Goal: Navigation & Orientation: Find specific page/section

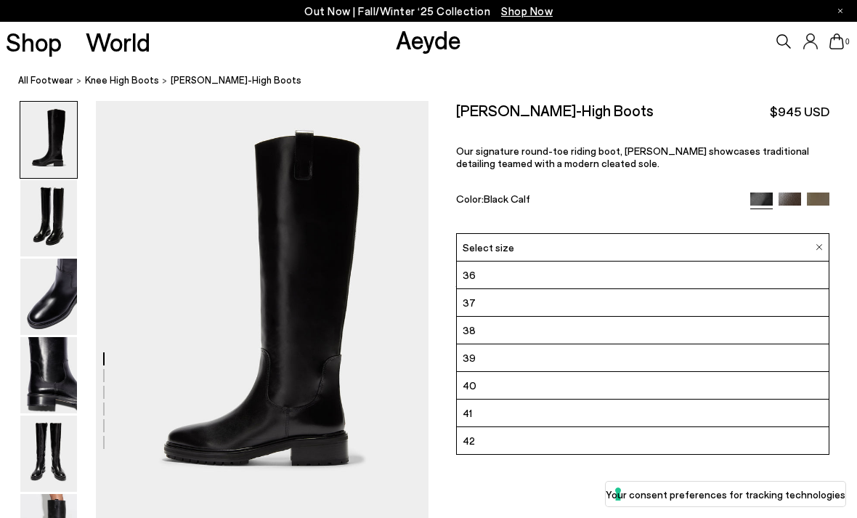
scroll to position [5, 0]
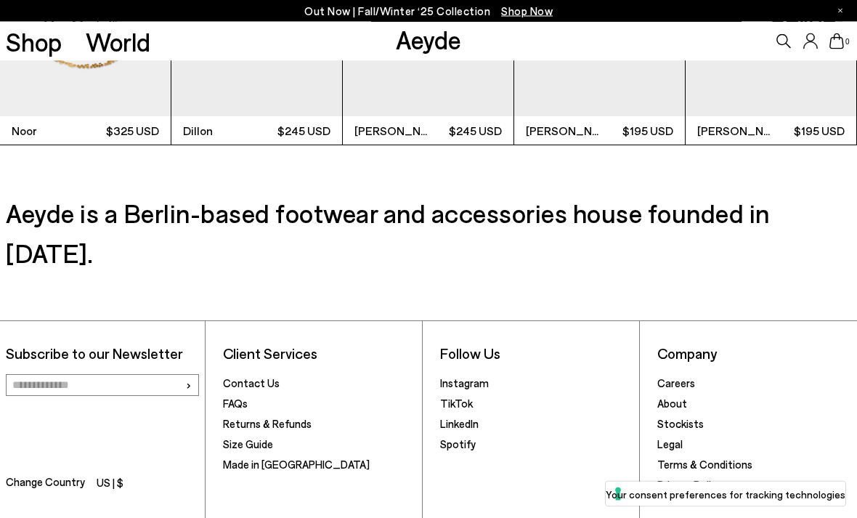
scroll to position [3395, 0]
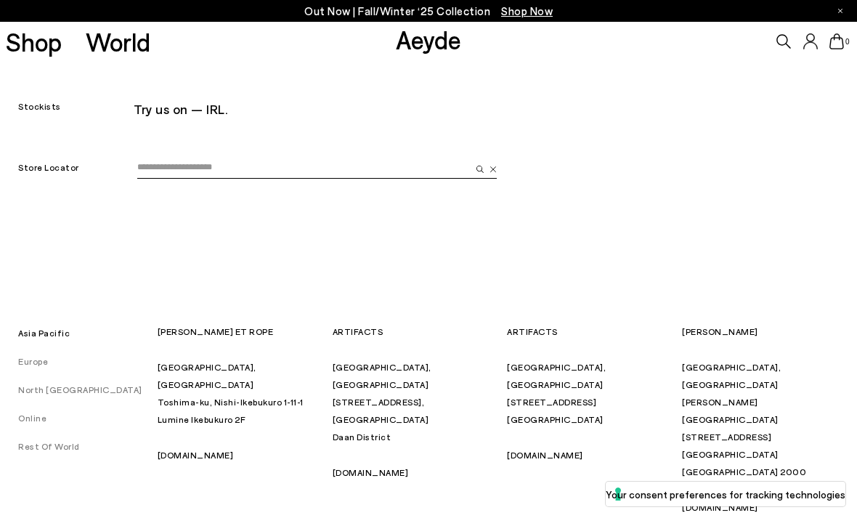
click at [39, 357] on link "Europe" at bounding box center [24, 361] width 48 height 10
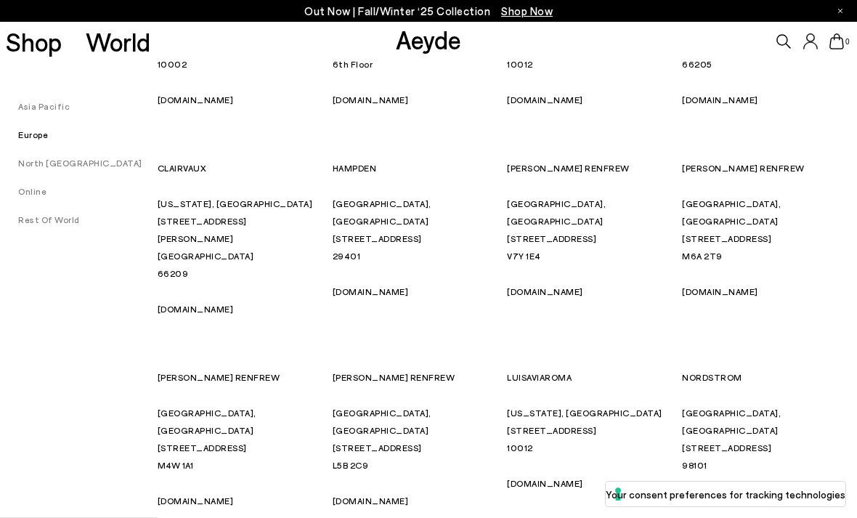
scroll to position [7395, 0]
